Goal: Check status: Check status

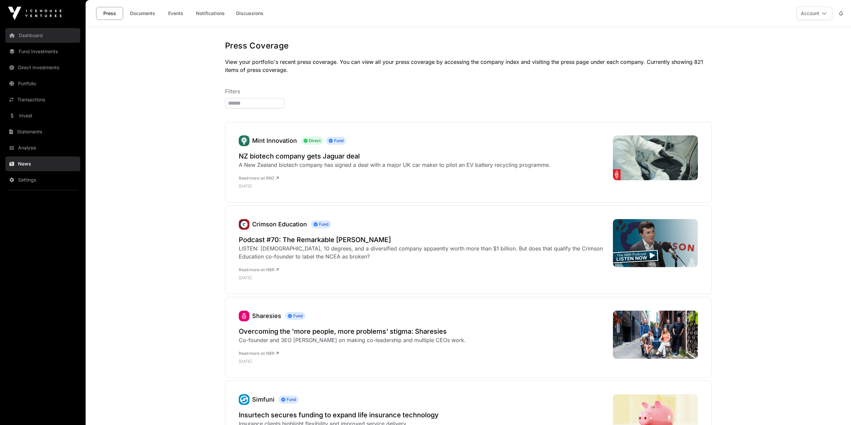
click at [24, 32] on link "Dashboard" at bounding box center [42, 35] width 75 height 15
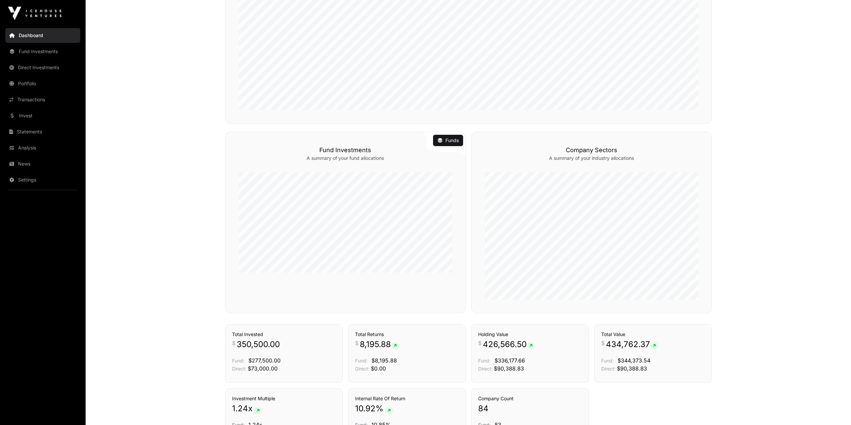
scroll to position [389, 0]
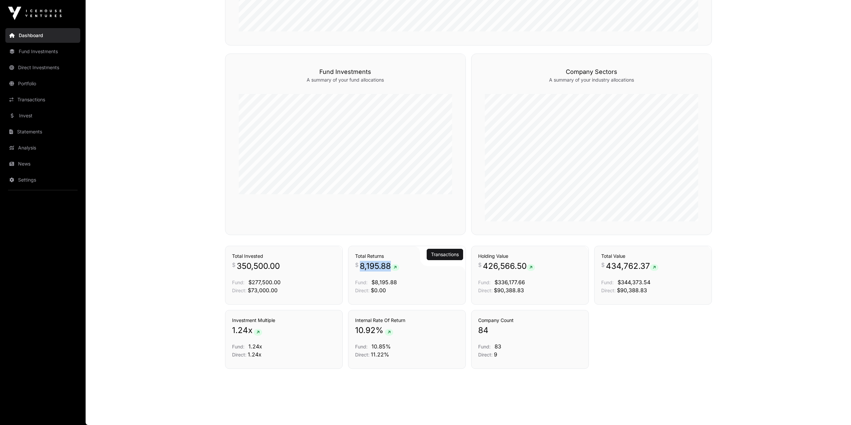
drag, startPoint x: 362, startPoint y: 266, endPoint x: 390, endPoint y: 266, distance: 28.4
click at [390, 266] on span "8,195.88" at bounding box center [379, 266] width 39 height 11
copy span "8,195.88"
click at [34, 112] on link "Invest" at bounding box center [42, 115] width 75 height 15
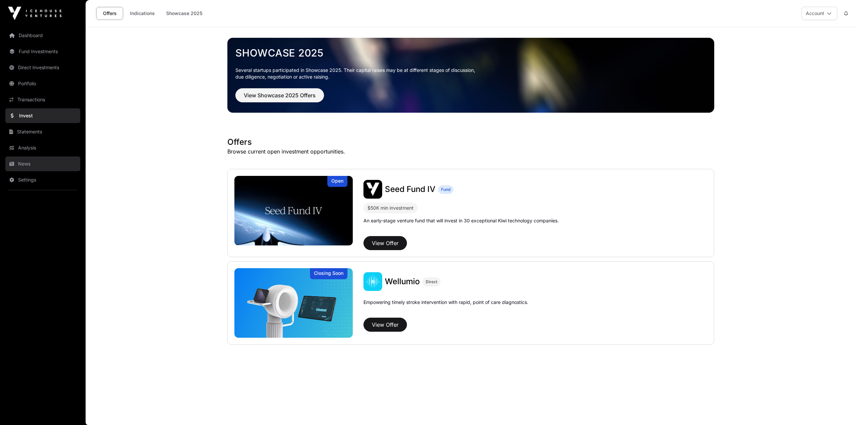
click at [29, 161] on link "News" at bounding box center [42, 163] width 75 height 15
